Goal: Information Seeking & Learning: Learn about a topic

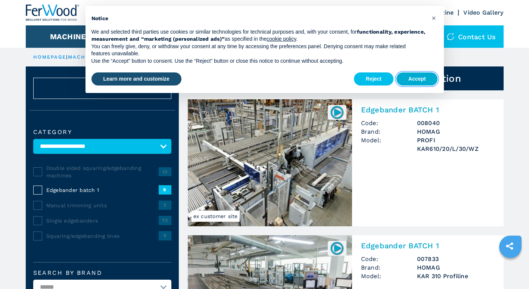
click at [423, 81] on button "Accept" at bounding box center [417, 78] width 41 height 13
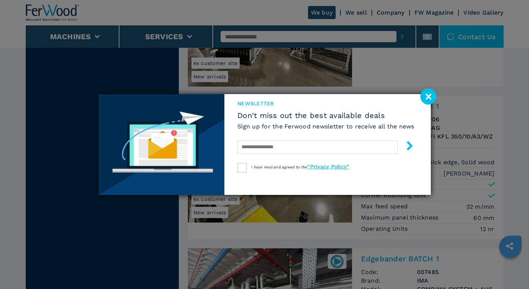
scroll to position [900, 0]
click at [424, 98] on image at bounding box center [428, 96] width 16 height 16
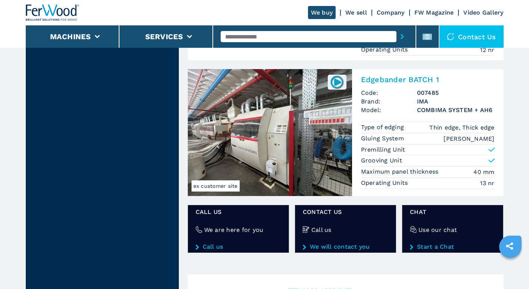
scroll to position [1080, 0]
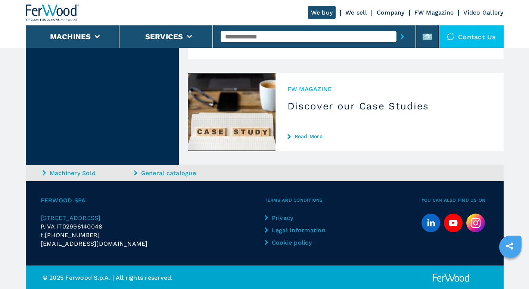
scroll to position [2603, 0]
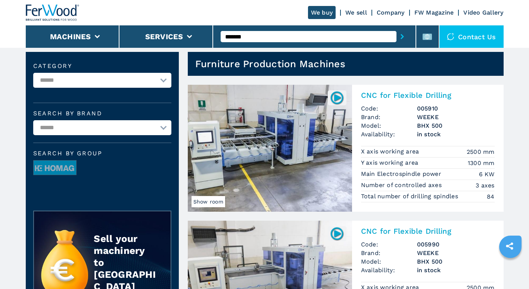
scroll to position [14, 0]
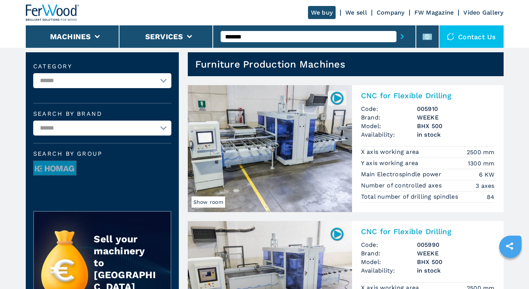
click at [287, 163] on img at bounding box center [270, 148] width 164 height 127
click at [391, 94] on h2 "CNC for Flexible Drilling" at bounding box center [428, 95] width 134 height 9
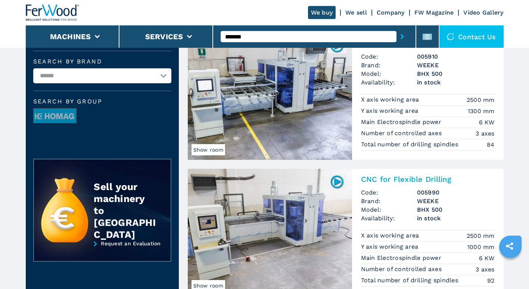
scroll to position [67, 0]
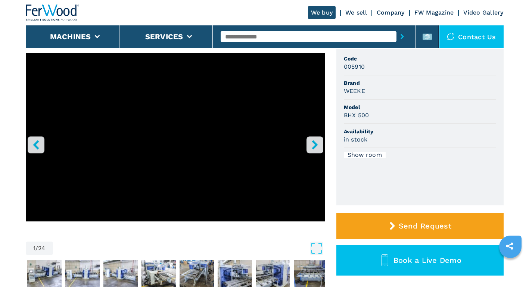
scroll to position [71, 0]
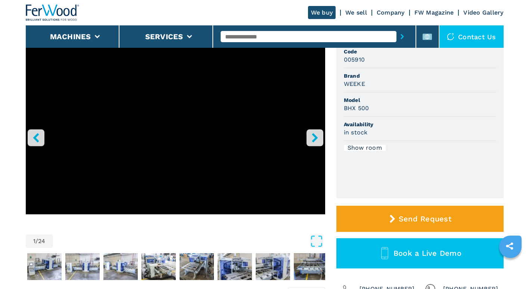
click at [317, 141] on icon "right-button" at bounding box center [314, 137] width 9 height 9
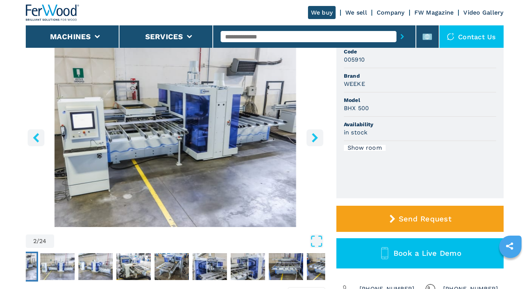
click at [38, 138] on icon "left-button" at bounding box center [35, 137] width 9 height 9
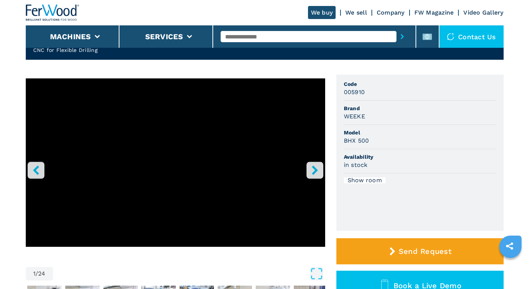
scroll to position [35, 0]
